Goal: Transaction & Acquisition: Download file/media

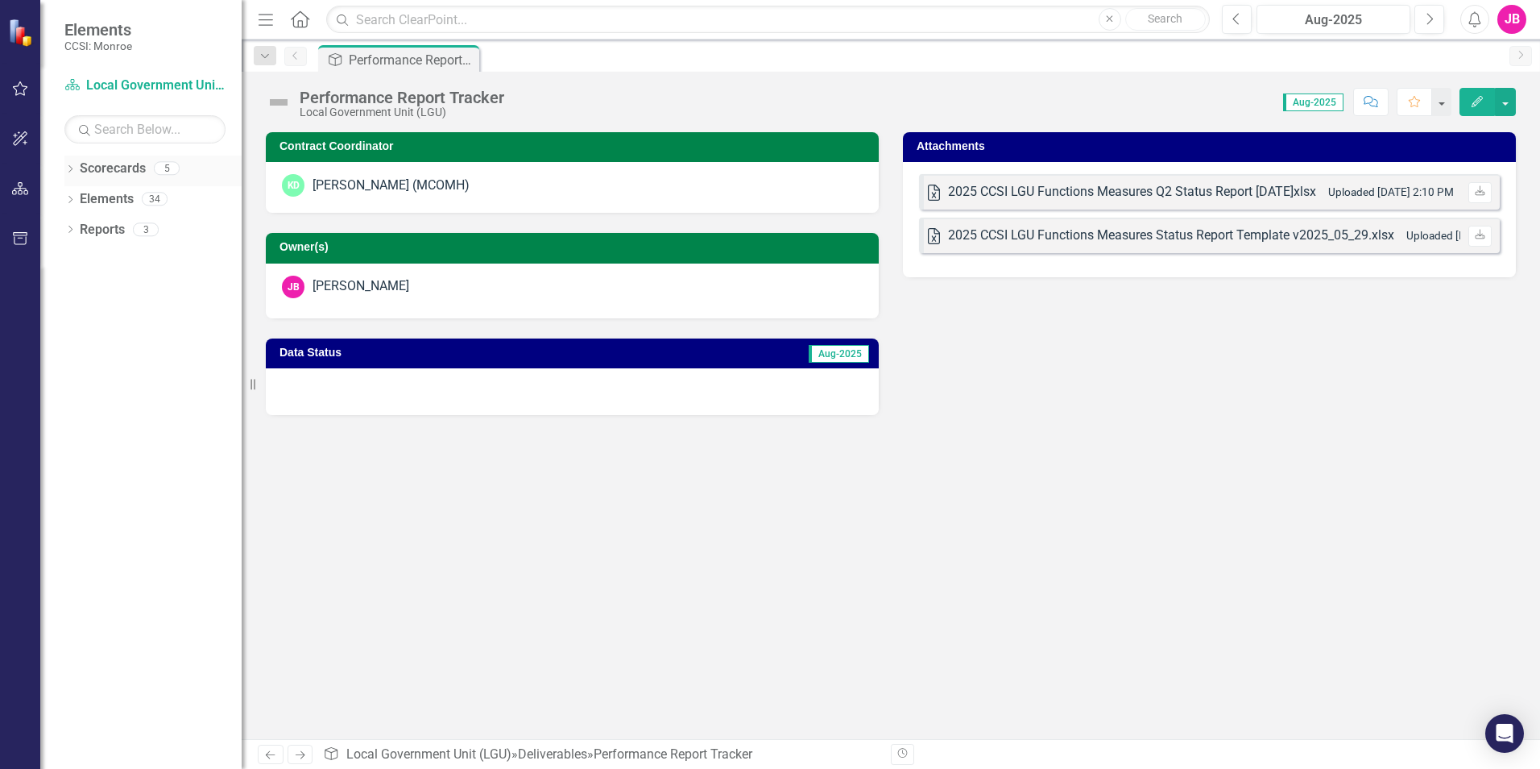
click at [73, 168] on icon "Dropdown" at bounding box center [69, 170] width 11 height 9
click at [81, 195] on icon "Dropdown" at bounding box center [79, 198] width 12 height 10
click at [147, 226] on link "Local Government Unit (LGU)" at bounding box center [173, 230] width 137 height 19
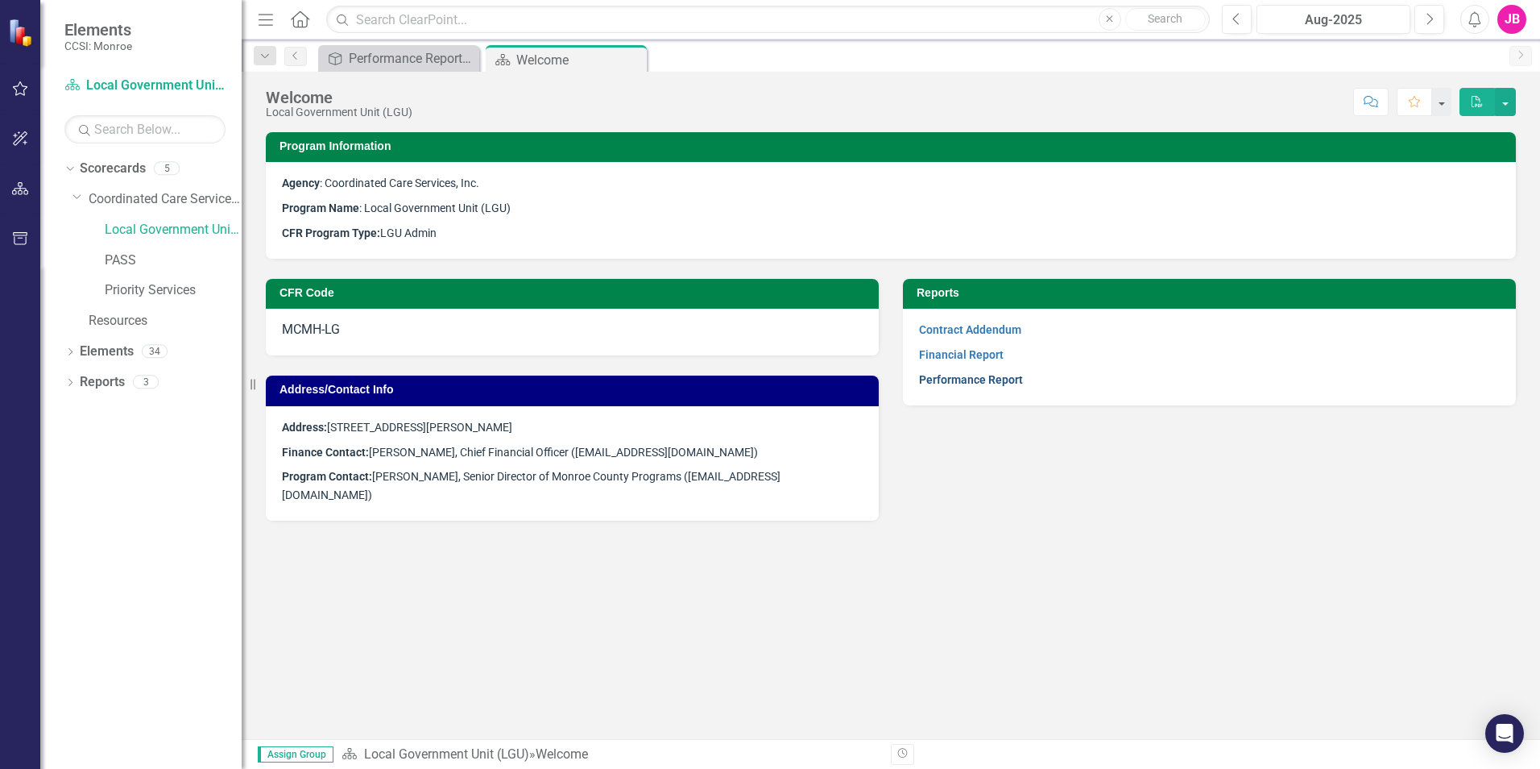
click at [949, 379] on link "Performance Report" at bounding box center [971, 379] width 104 height 13
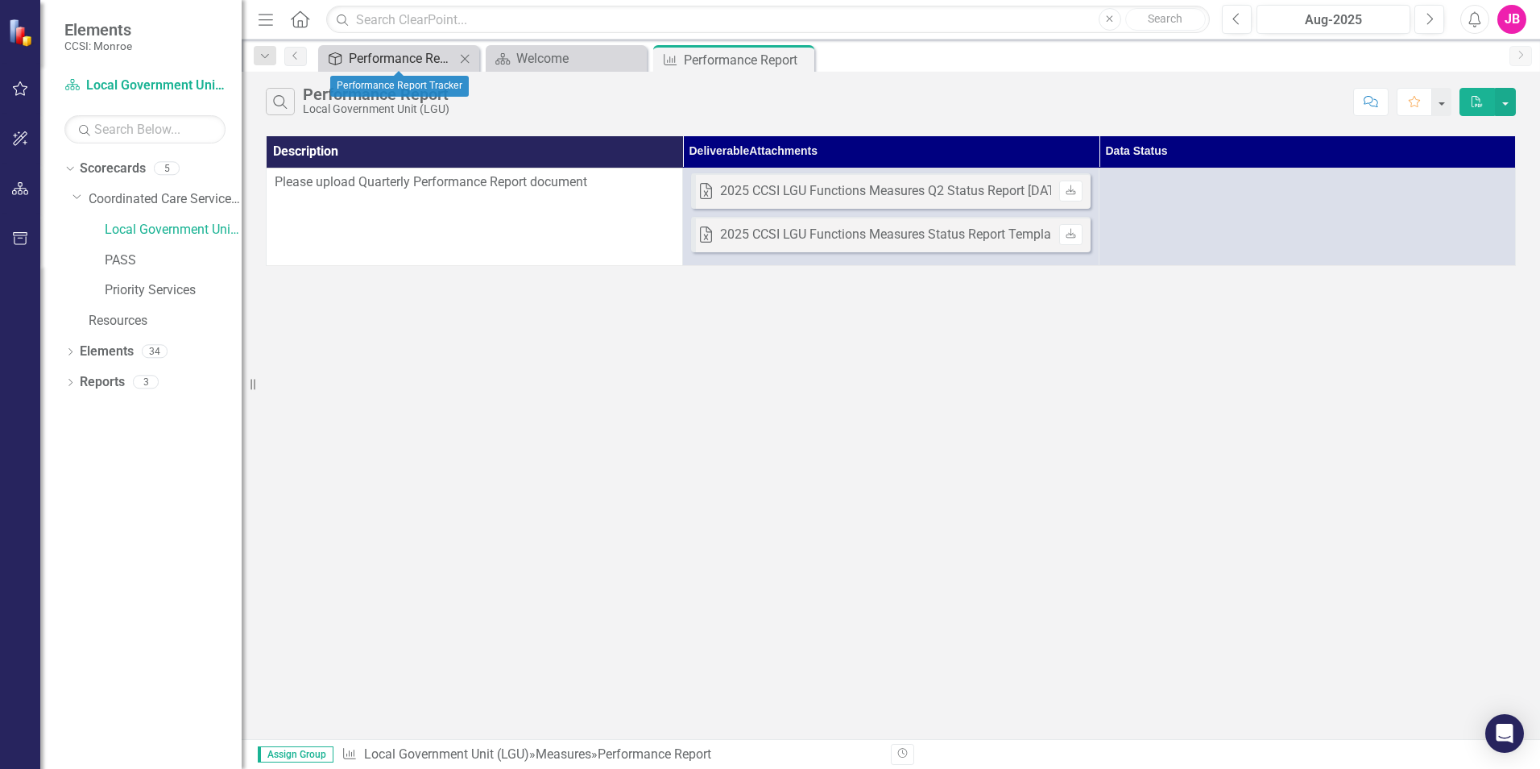
click at [390, 54] on div "Performance Report Tracker" at bounding box center [402, 58] width 106 height 20
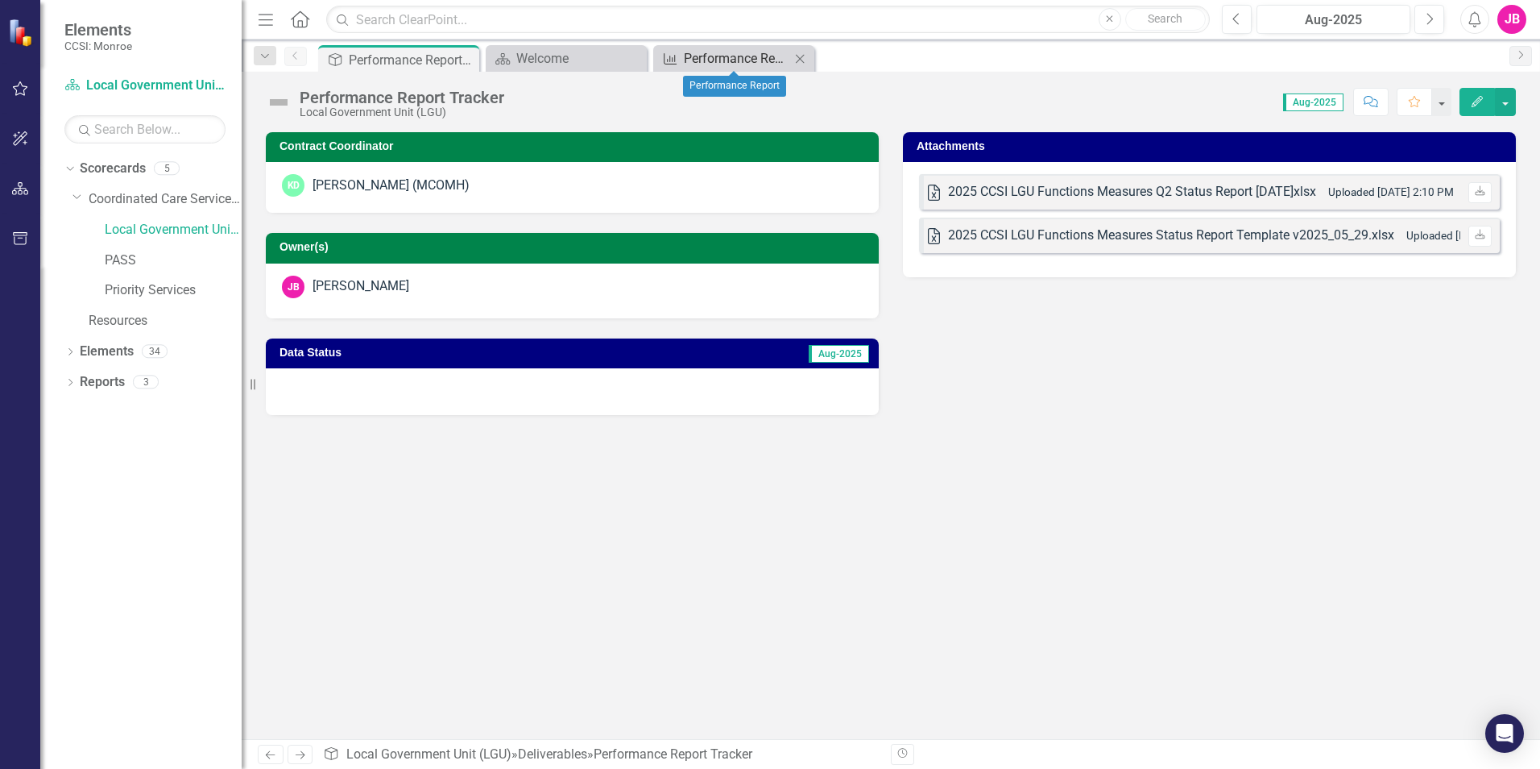
click at [724, 58] on div "Performance Report" at bounding box center [737, 58] width 106 height 20
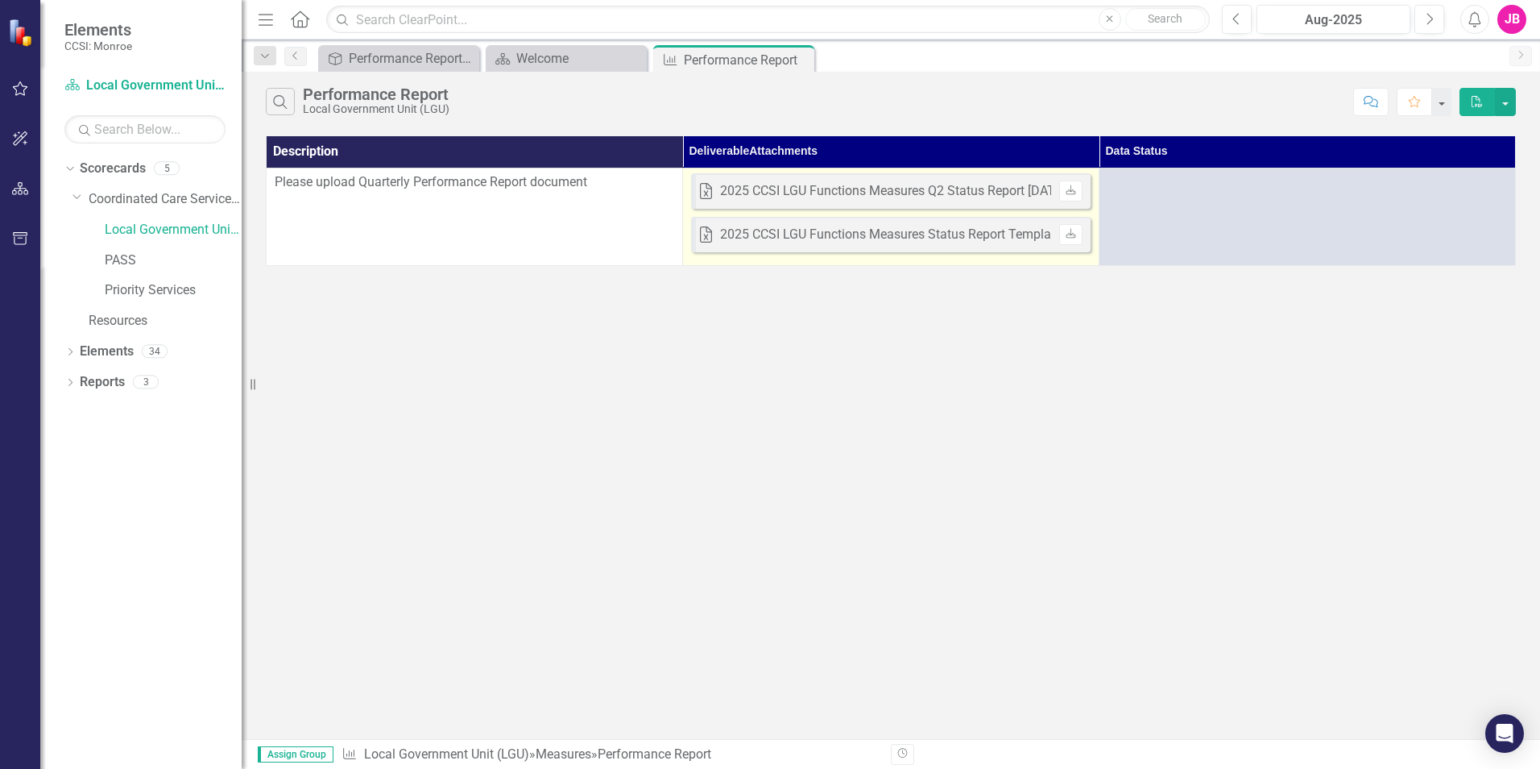
click at [901, 234] on div "2025 CCSI LGU Functions Measures Status Report Template v2025_05_29.xlsx" at bounding box center [943, 235] width 446 height 19
click at [1076, 239] on link "Download" at bounding box center [1070, 234] width 23 height 21
